Goal: Information Seeking & Learning: Learn about a topic

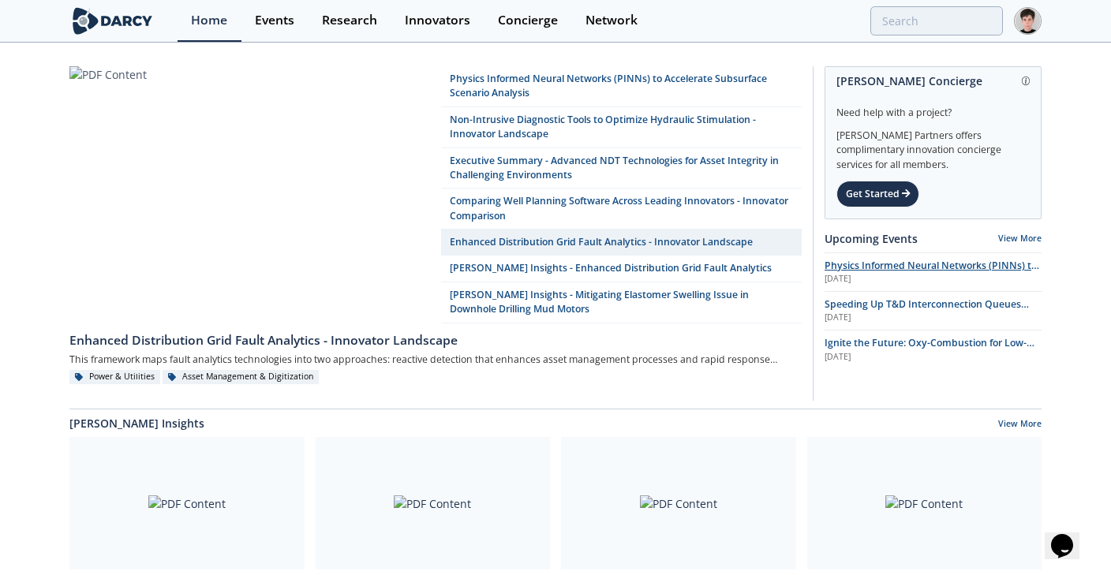
click at [839, 268] on span "Physics Informed Neural Networks (PINNs) to Accelerate Subsurface Scenario Anal…" at bounding box center [931, 273] width 215 height 28
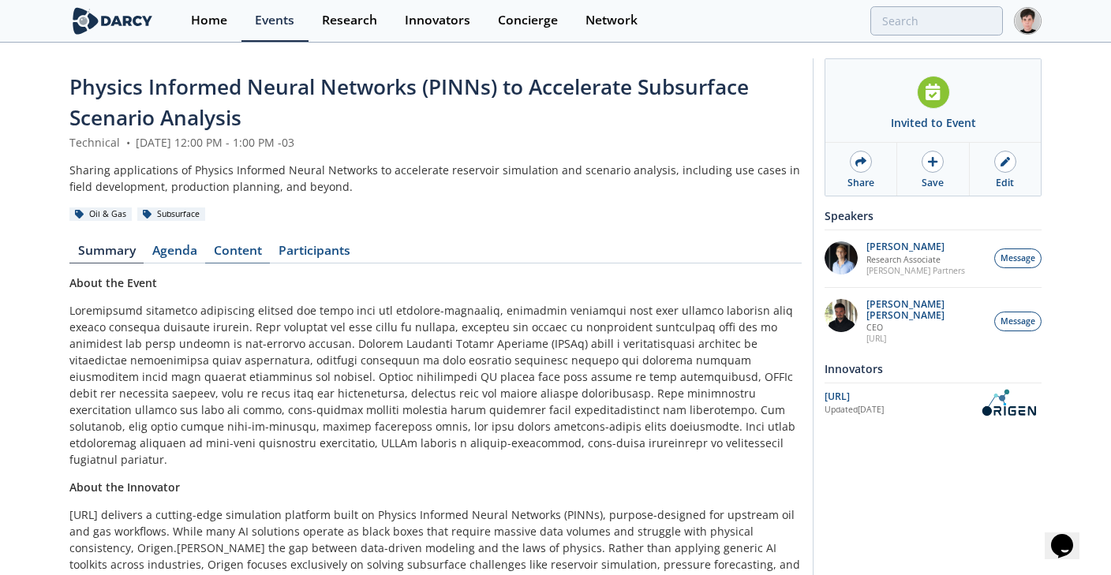
click at [235, 251] on link "Content" at bounding box center [237, 254] width 65 height 19
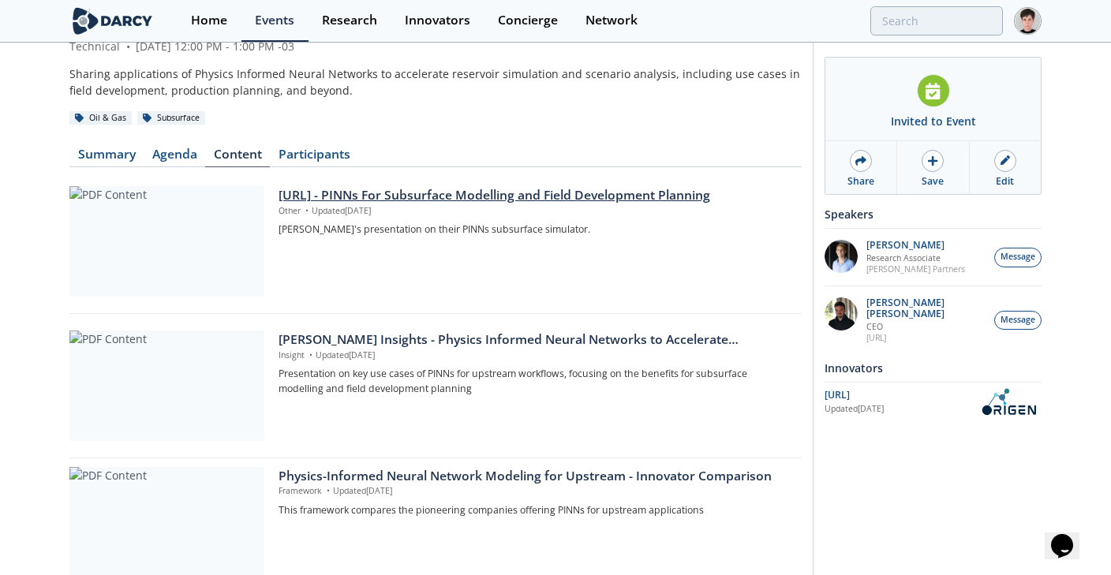
scroll to position [169, 0]
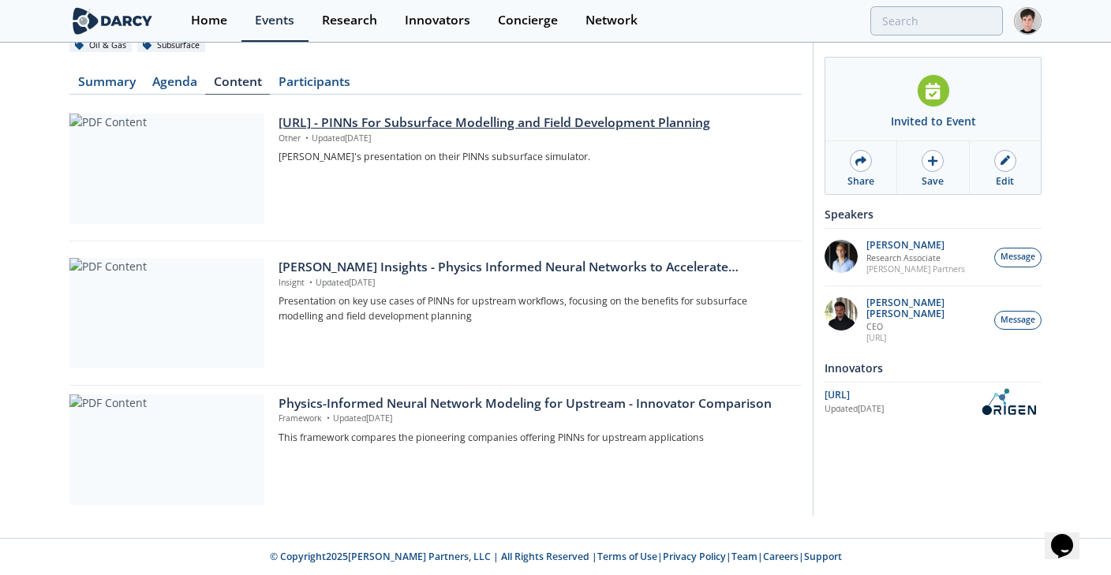
click at [417, 127] on div "[URL] - PINNs For Subsurface Modelling and Field Development Planning" at bounding box center [534, 123] width 512 height 19
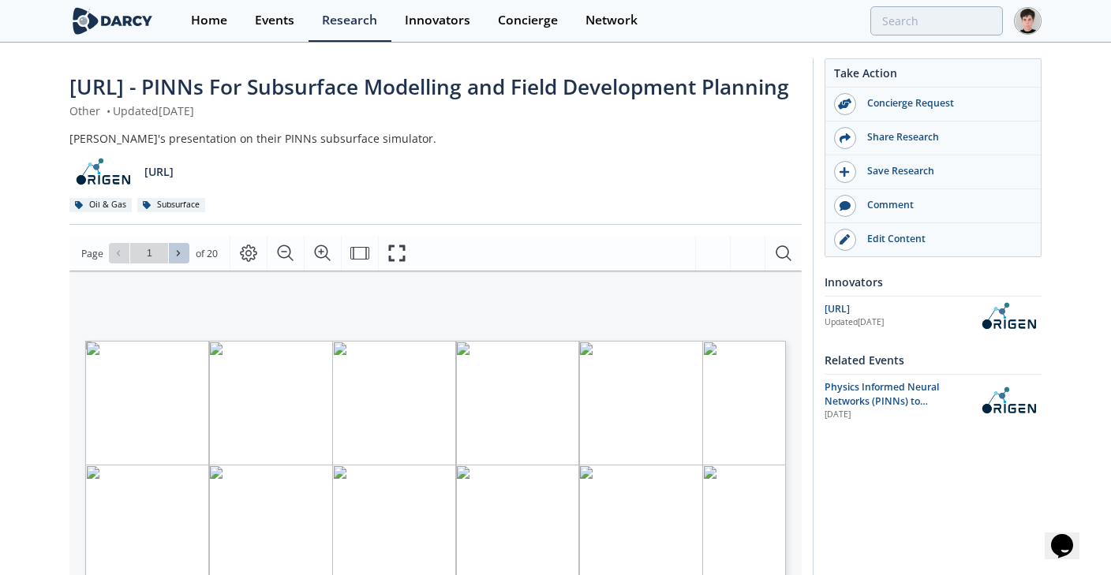
click at [180, 258] on icon at bounding box center [178, 252] width 9 height 9
type input "3"
click at [180, 258] on icon at bounding box center [178, 252] width 9 height 9
type input "5"
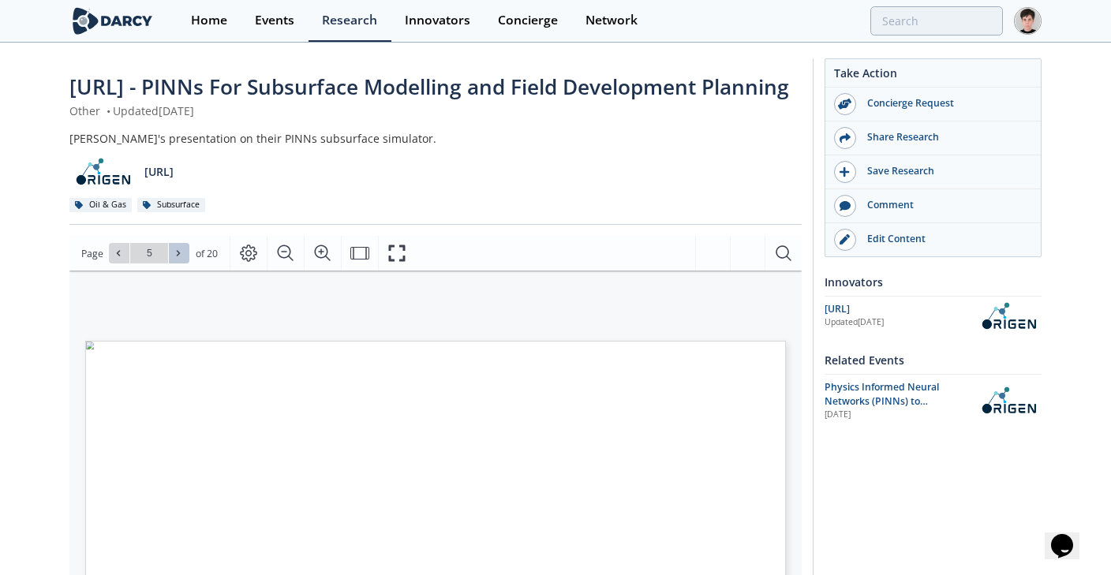
click at [180, 258] on icon at bounding box center [178, 252] width 9 height 9
type input "6"
click at [180, 258] on icon at bounding box center [178, 252] width 9 height 9
type input "7"
click at [180, 258] on icon at bounding box center [178, 252] width 9 height 9
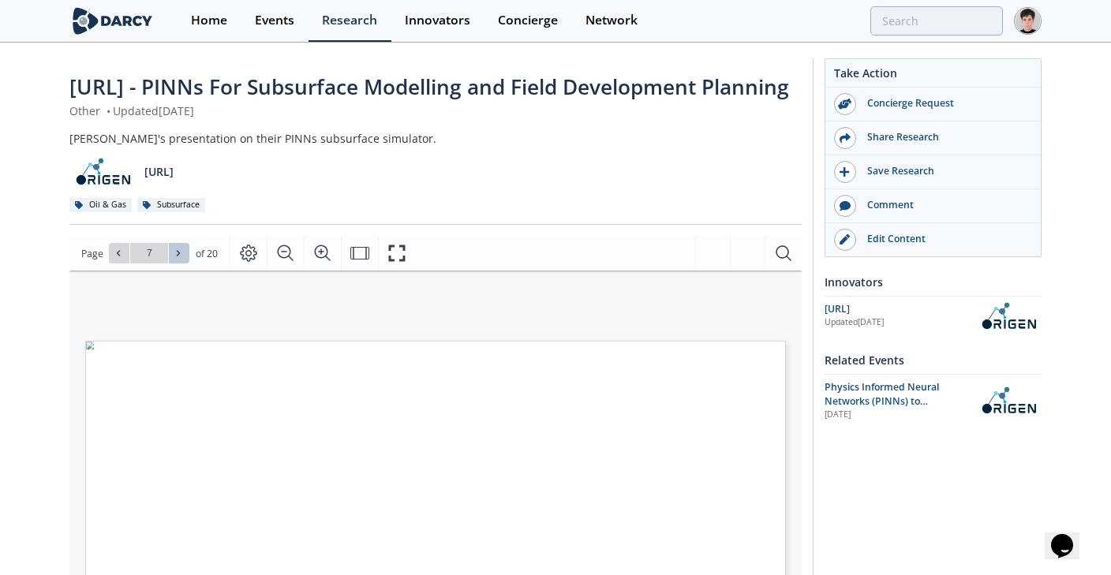
type input "8"
click at [180, 258] on icon at bounding box center [178, 252] width 9 height 9
type input "9"
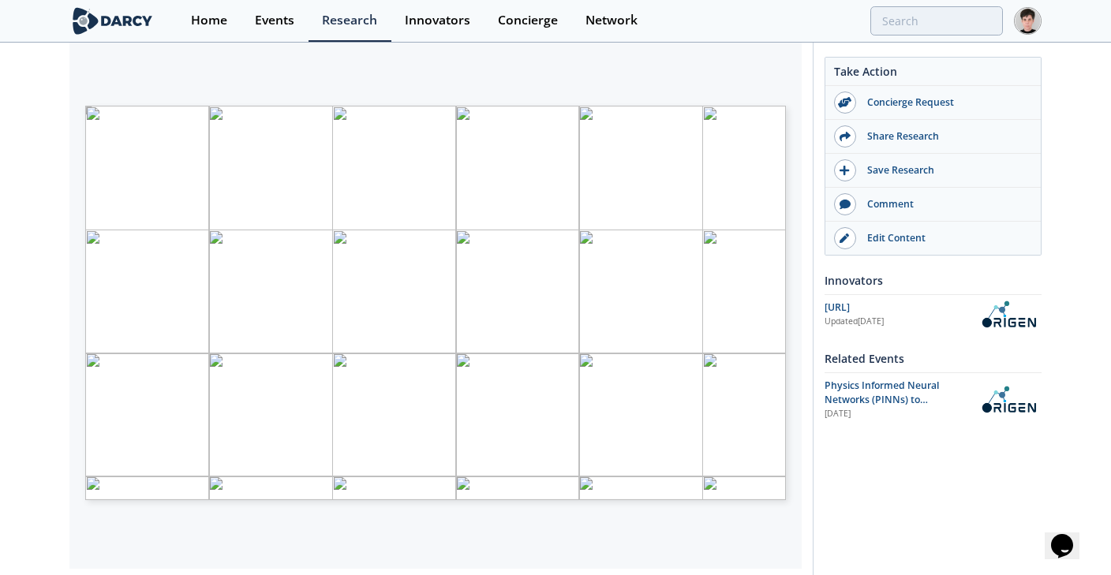
scroll to position [237, 0]
type input "11"
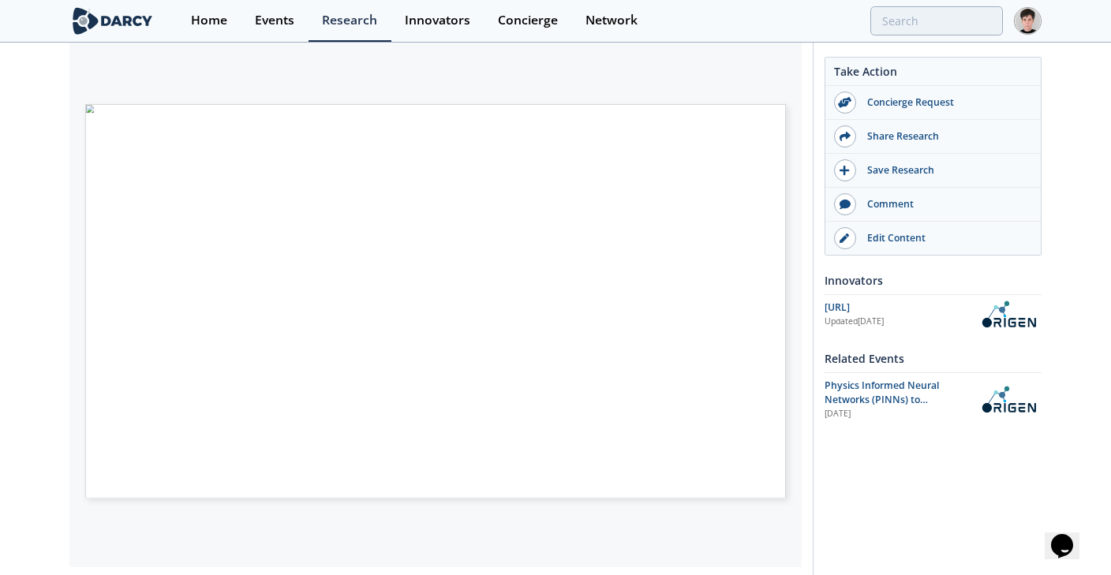
type input "12"
type input "13"
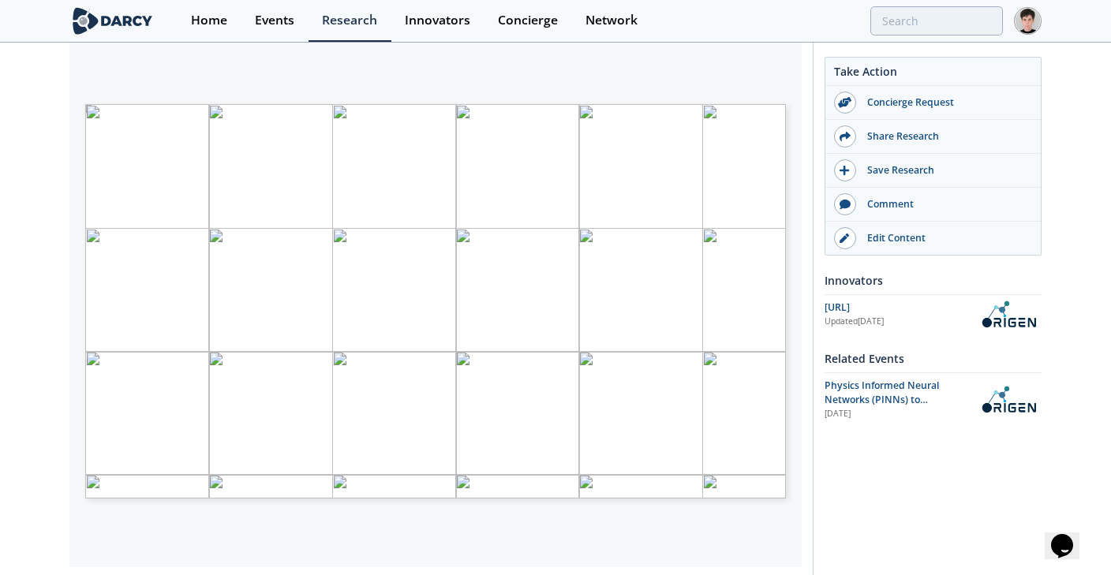
click at [116, 21] on icon at bounding box center [118, 16] width 9 height 9
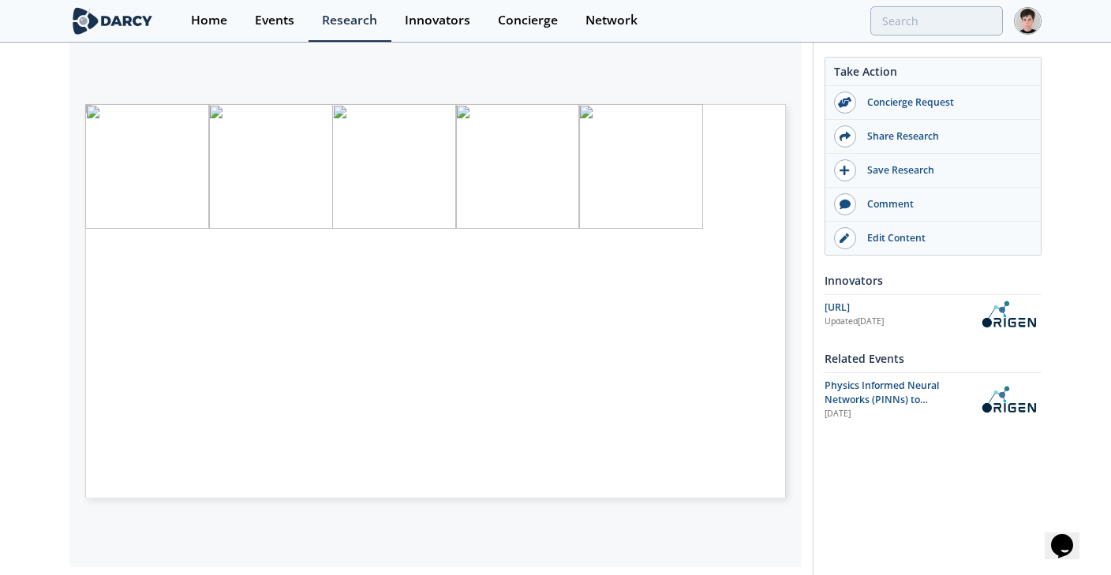
click at [116, 21] on icon at bounding box center [118, 16] width 9 height 9
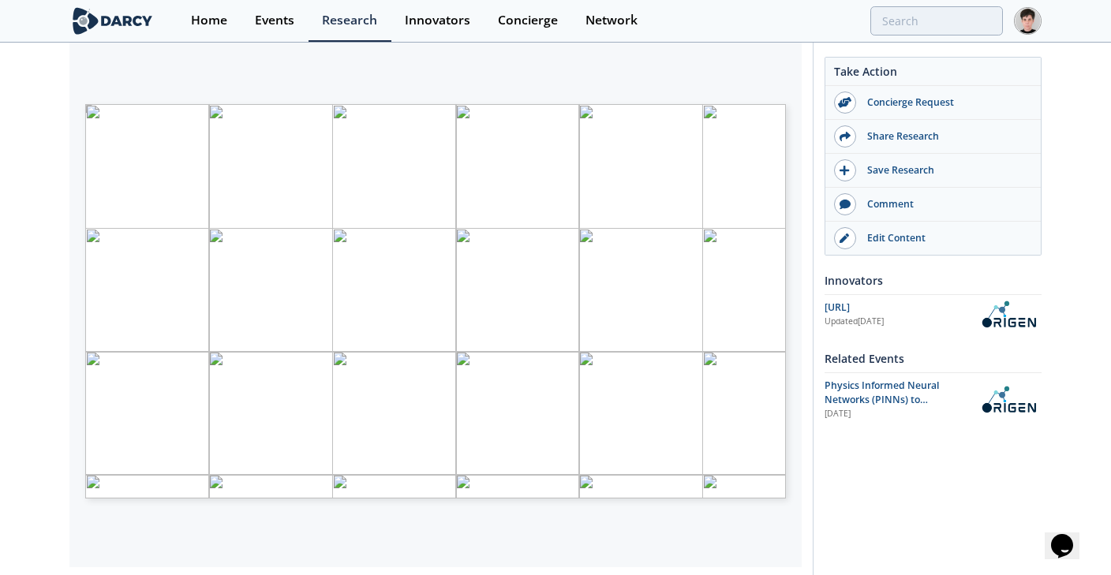
click at [176, 21] on icon at bounding box center [178, 16] width 9 height 9
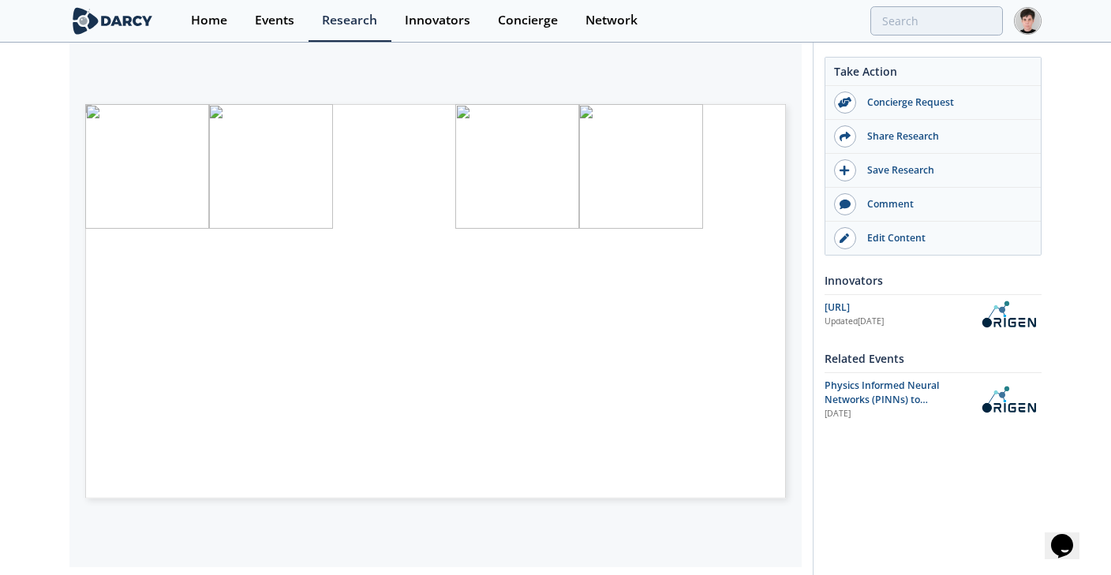
click at [176, 21] on icon at bounding box center [178, 16] width 9 height 9
type input "10"
